Goal: Communication & Community: Answer question/provide support

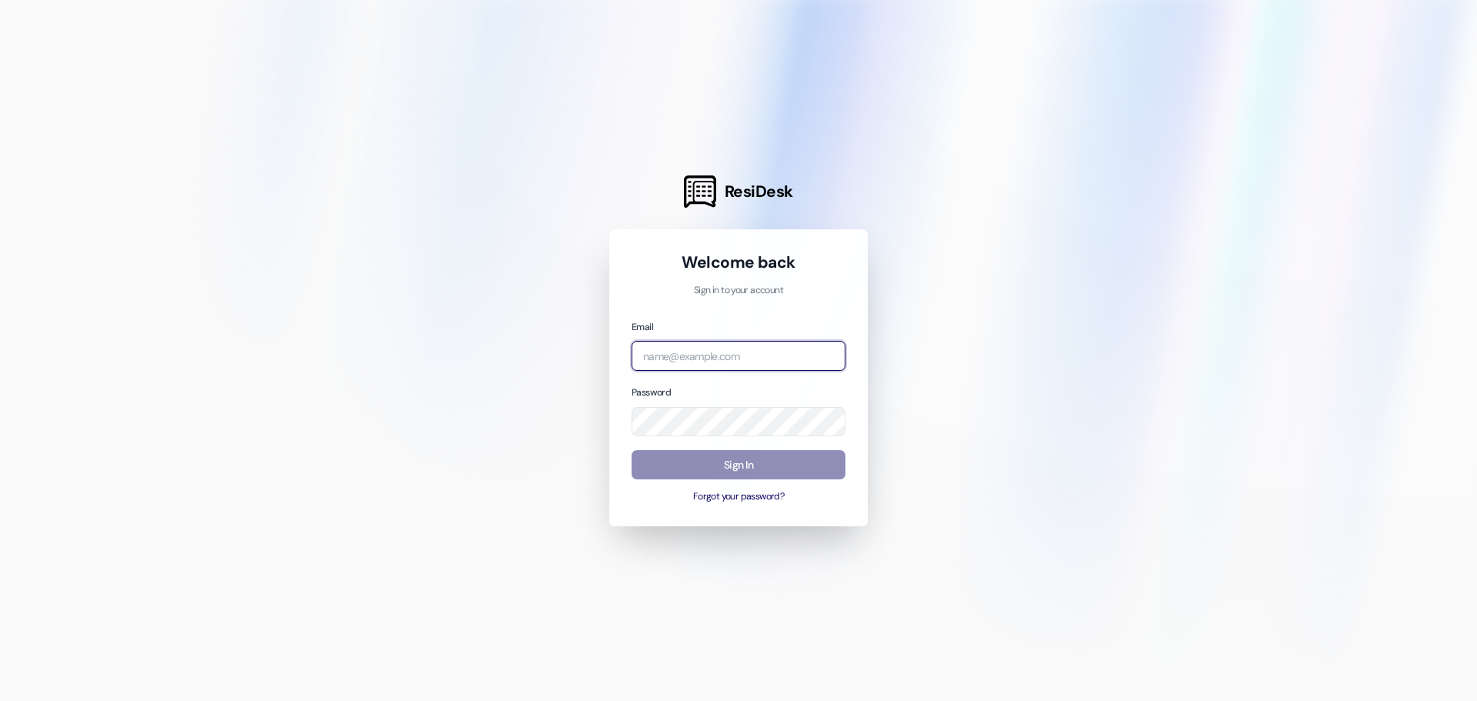
type input "[EMAIL_ADDRESS][DOMAIN_NAME]"
click at [683, 461] on button "Sign In" at bounding box center [739, 465] width 214 height 30
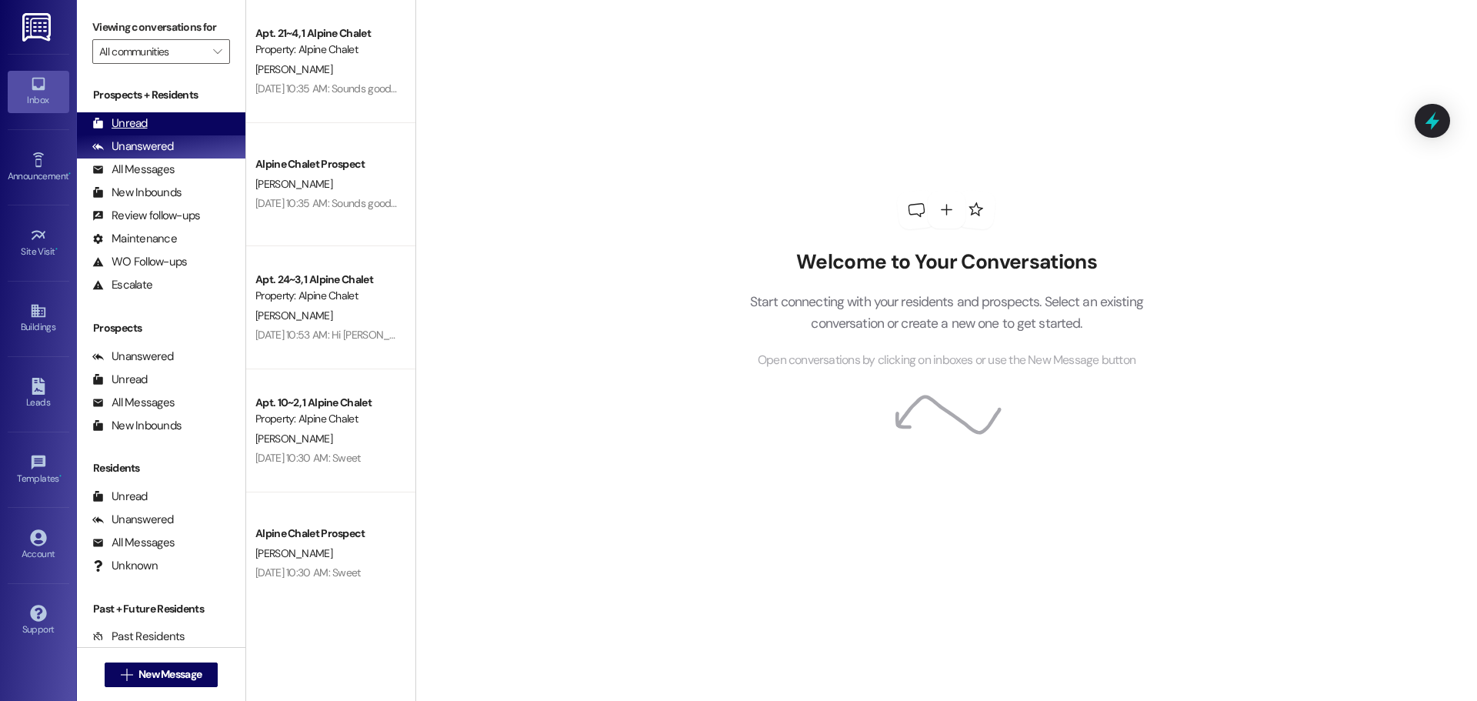
click at [175, 114] on div "Unread (0)" at bounding box center [161, 123] width 168 height 23
click at [162, 124] on div "Unread (0)" at bounding box center [161, 123] width 168 height 23
